Goal: Register for event/course

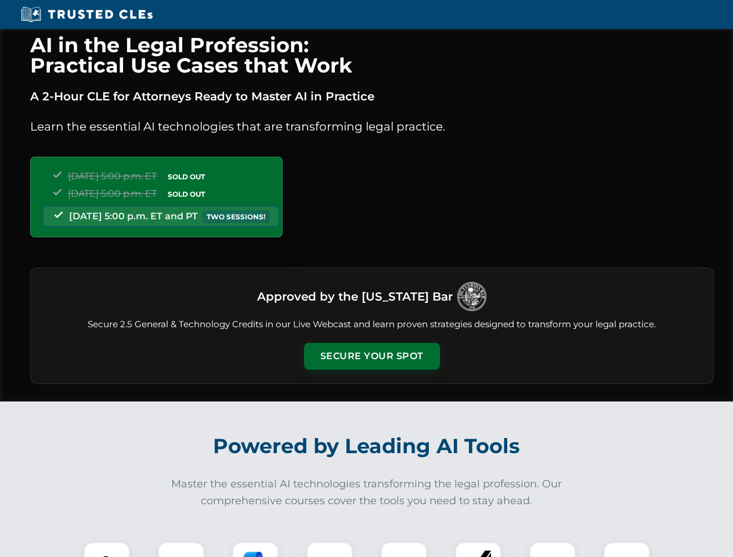
click at [372, 356] on button "Secure Your Spot" at bounding box center [372, 356] width 136 height 27
click at [107, 550] on img at bounding box center [107, 566] width 34 height 34
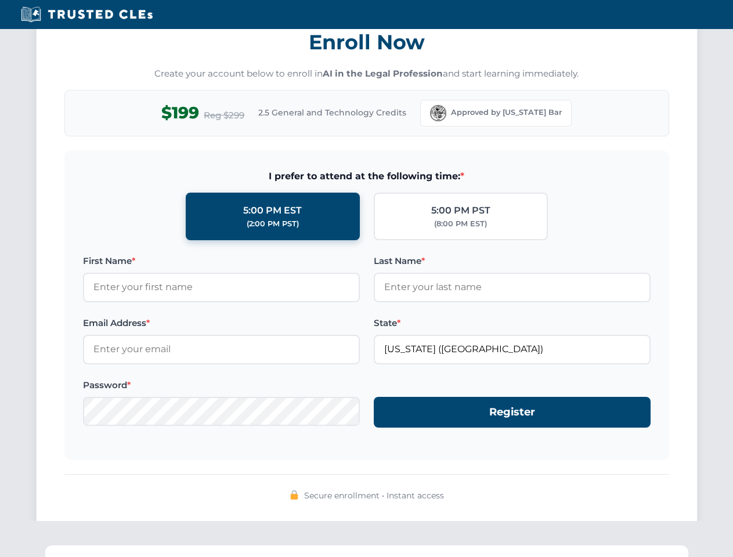
scroll to position [1140, 0]
